Goal: Transaction & Acquisition: Purchase product/service

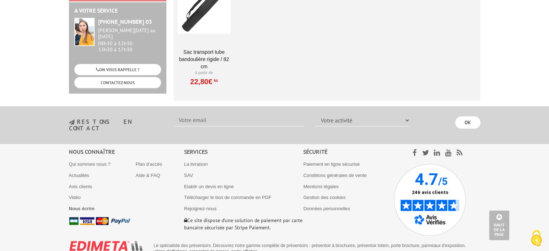
scroll to position [641, 0]
click at [405, 114] on select "Votre activité Administrations et collectivités Magasins et commerces Entrepris…" at bounding box center [362, 120] width 95 height 12
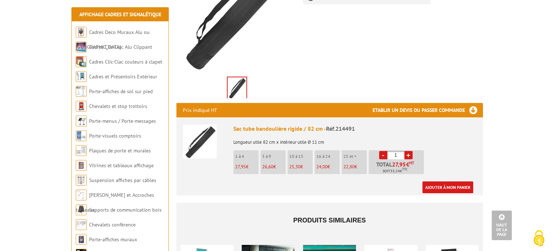
scroll to position [178, 0]
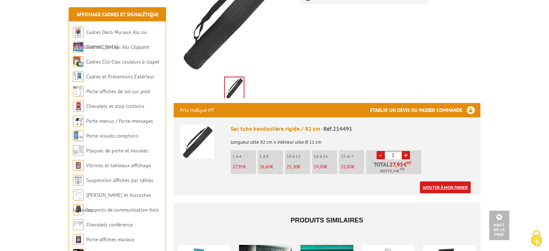
click at [443, 181] on link "Ajouter à mon panier" at bounding box center [445, 187] width 51 height 12
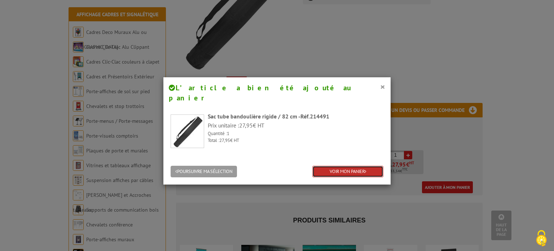
click at [337, 166] on link "VOIR MON PANIER" at bounding box center [348, 172] width 71 height 12
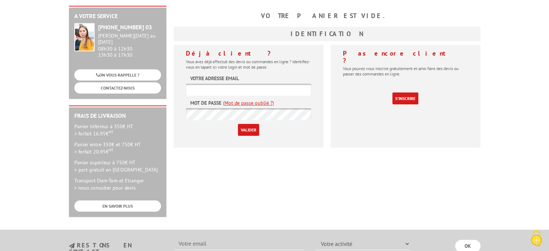
scroll to position [114, 0]
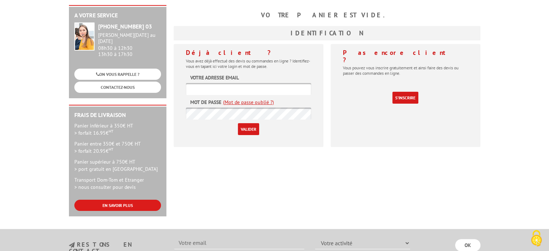
type input "[EMAIL_ADDRESS][DOMAIN_NAME]"
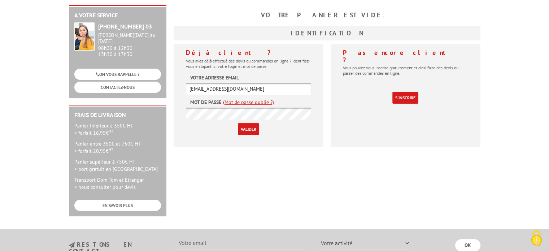
click at [248, 123] on input "Valider" at bounding box center [248, 129] width 21 height 12
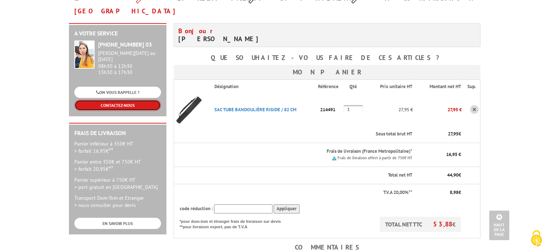
scroll to position [82, 0]
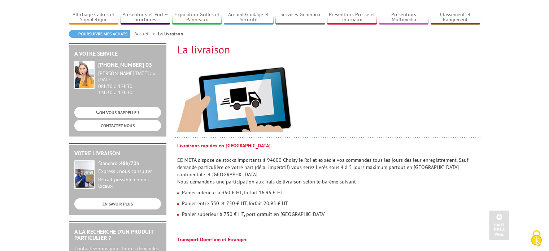
scroll to position [44, 0]
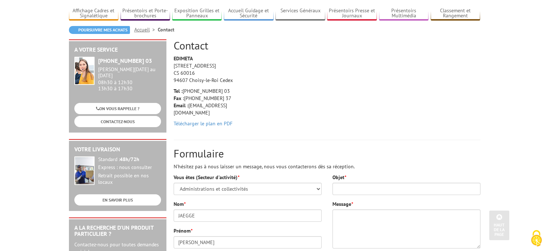
scroll to position [41, 0]
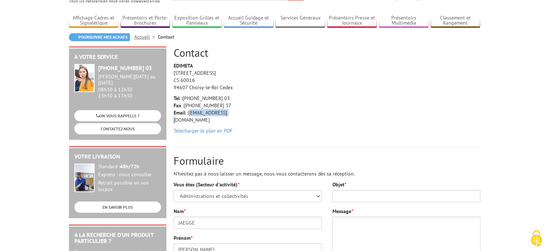
drag, startPoint x: 228, startPoint y: 112, endPoint x: 189, endPoint y: 114, distance: 39.0
click at [189, 114] on p "Tel : +33 (0)1 46 81 33 03 Fax : +33 (0)1 45 73 24 37 Email : info@edimeta.fr" at bounding box center [208, 109] width 69 height 29
copy p "info@edimeta.fr"
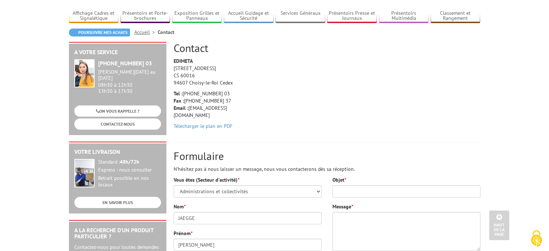
scroll to position [0, 0]
